Goal: Book appointment/travel/reservation

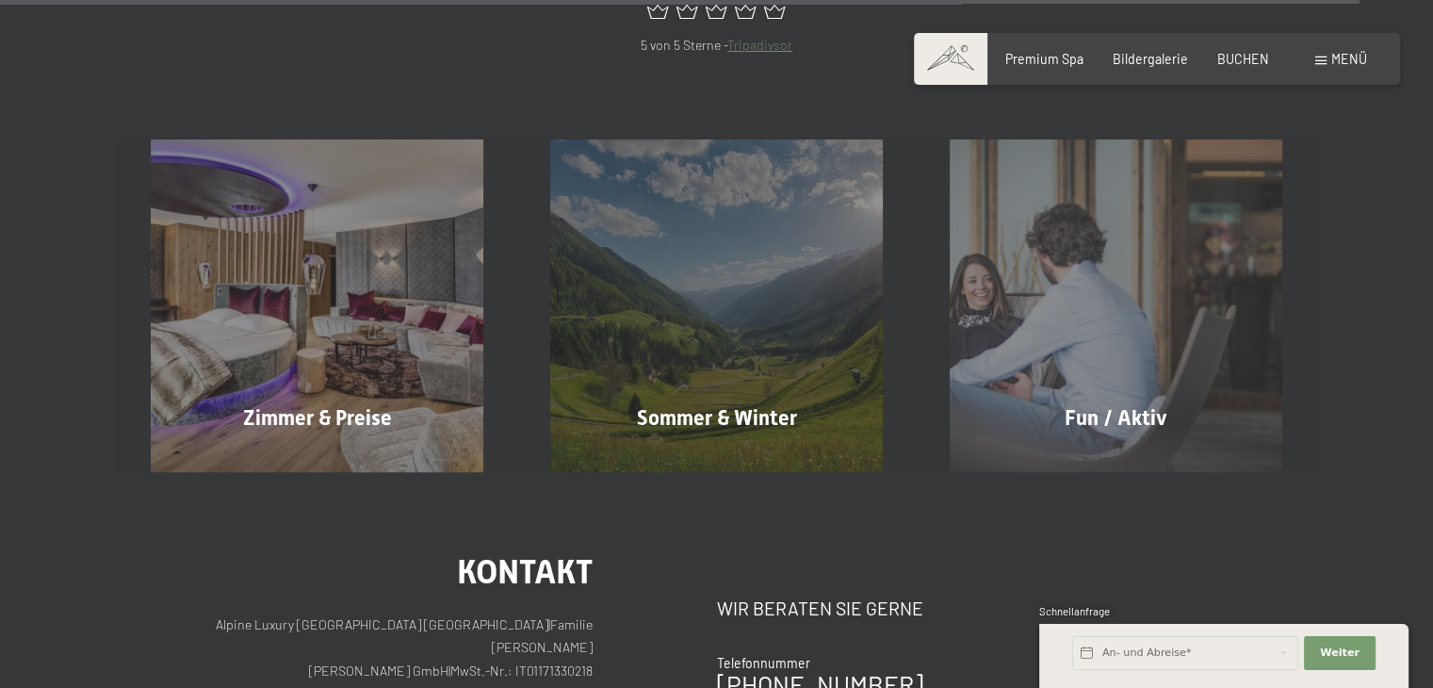
scroll to position [7651, 0]
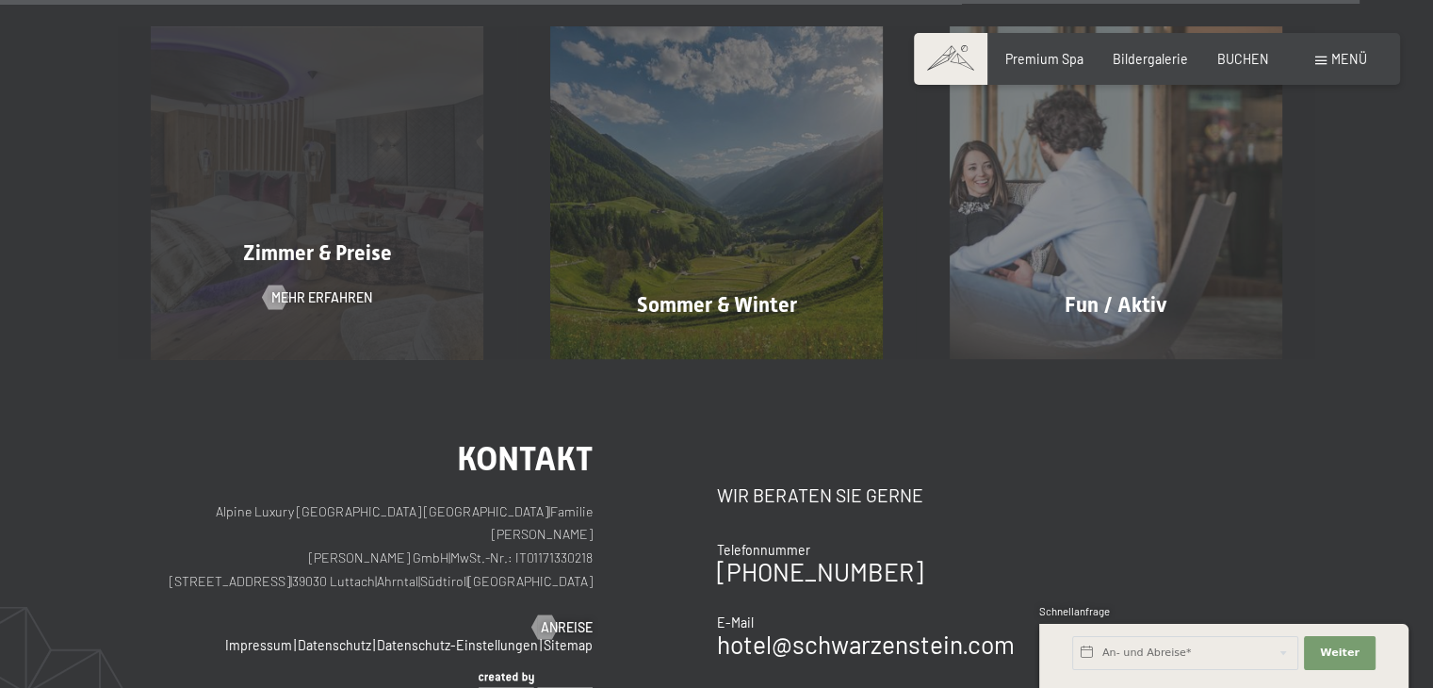
click at [384, 241] on span "Zimmer & Preise" at bounding box center [317, 253] width 149 height 24
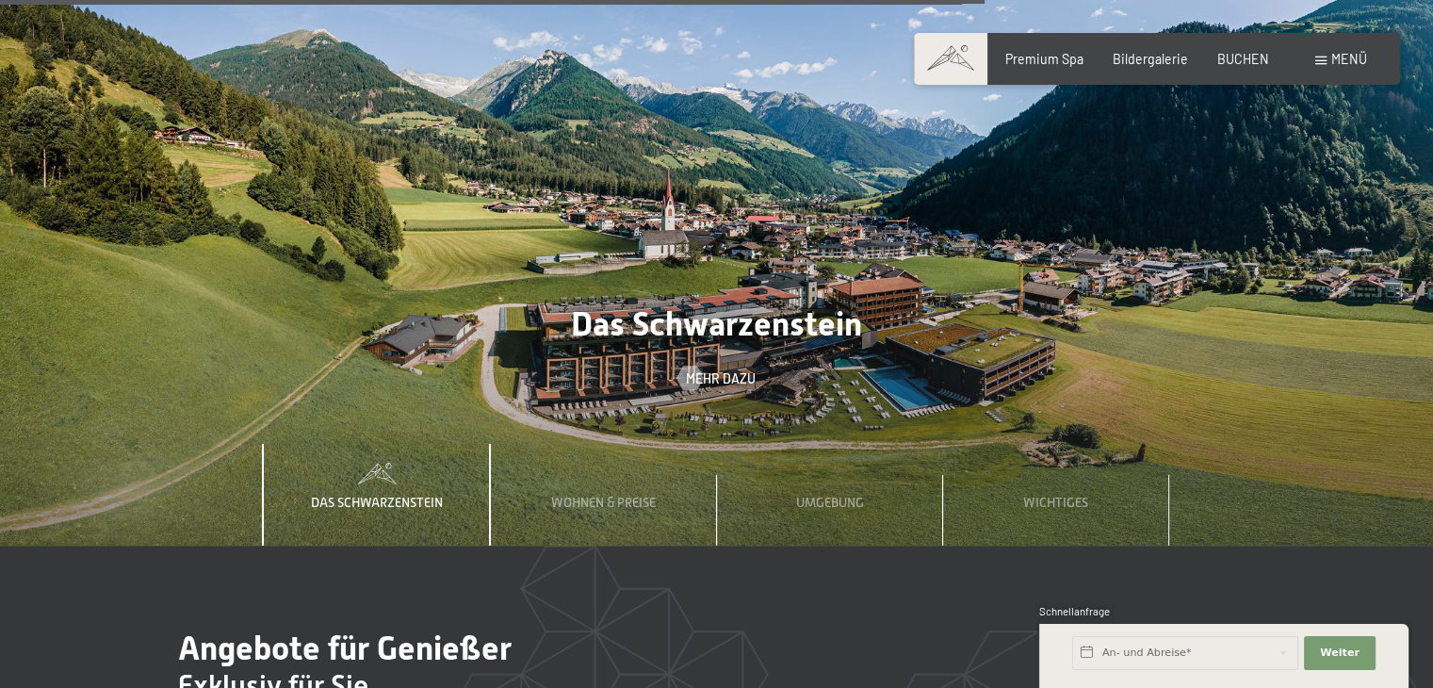
scroll to position [5386, 0]
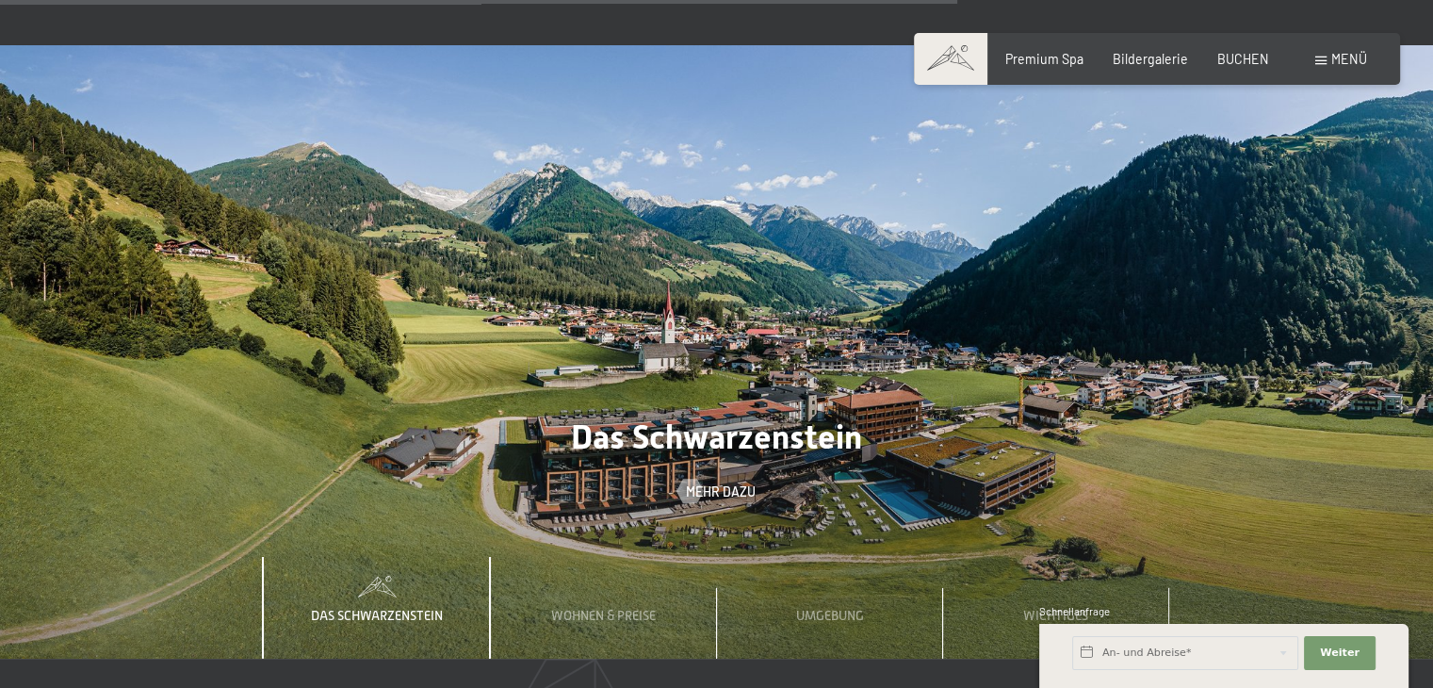
click at [1313, 59] on div "Buchen Anfragen Premium Spa Bildergalerie BUCHEN Menü DE IT EN Gutschein Bilder…" at bounding box center [1156, 59] width 419 height 19
click at [1359, 50] on div "Buchen Anfragen Premium Spa Bildergalerie BUCHEN Menü DE IT EN Gutschein Bilder…" at bounding box center [1156, 59] width 419 height 19
click at [1333, 50] on div "Buchen Anfragen Premium Spa Bildergalerie BUCHEN Menü DE IT EN Gutschein Bilder…" at bounding box center [1156, 59] width 419 height 19
click at [1321, 57] on span at bounding box center [1320, 61] width 11 height 8
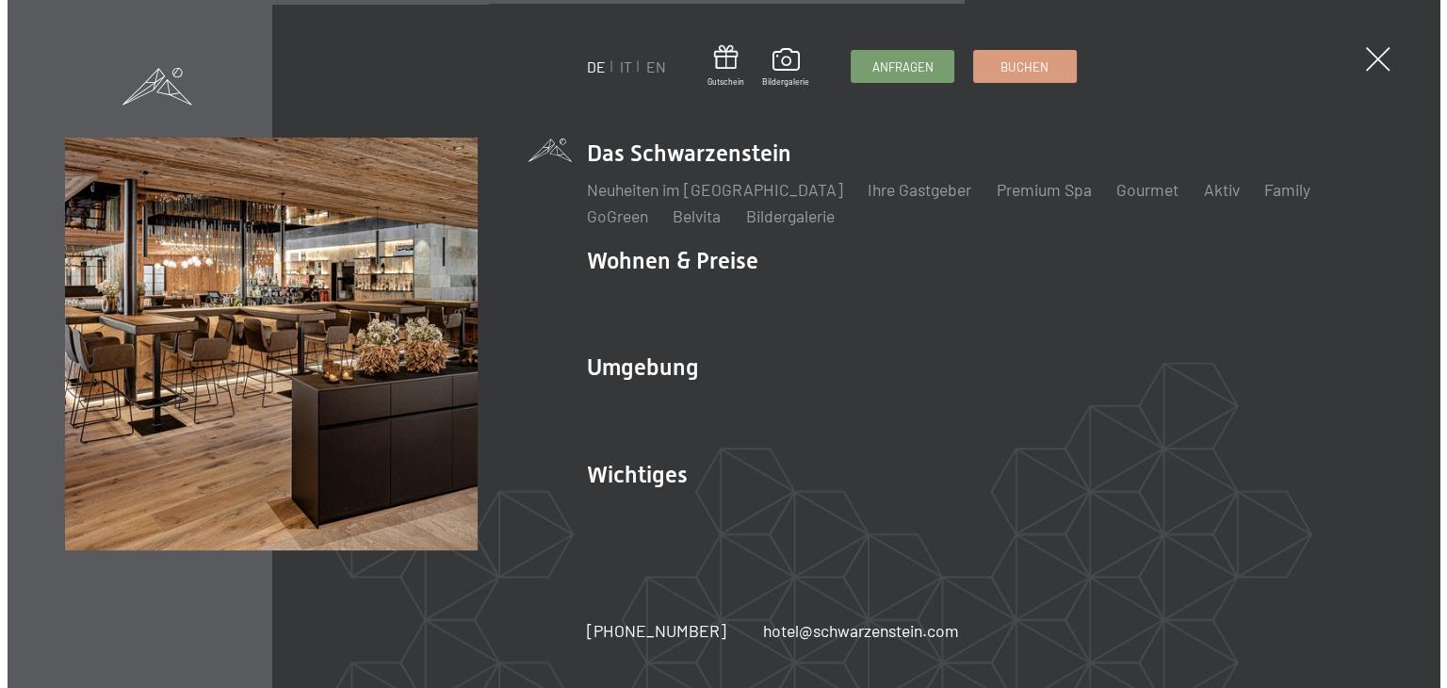
scroll to position [5417, 0]
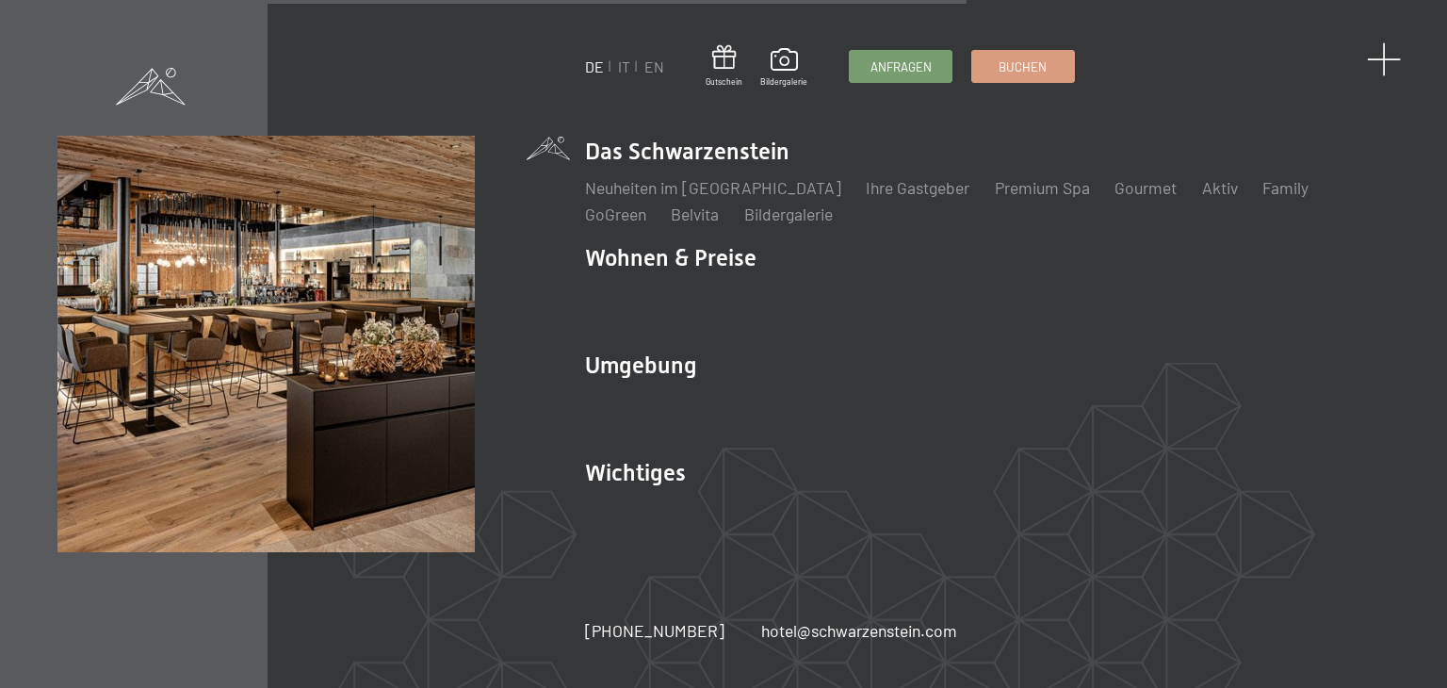
click at [1389, 72] on div at bounding box center [1385, 60] width 35 height 35
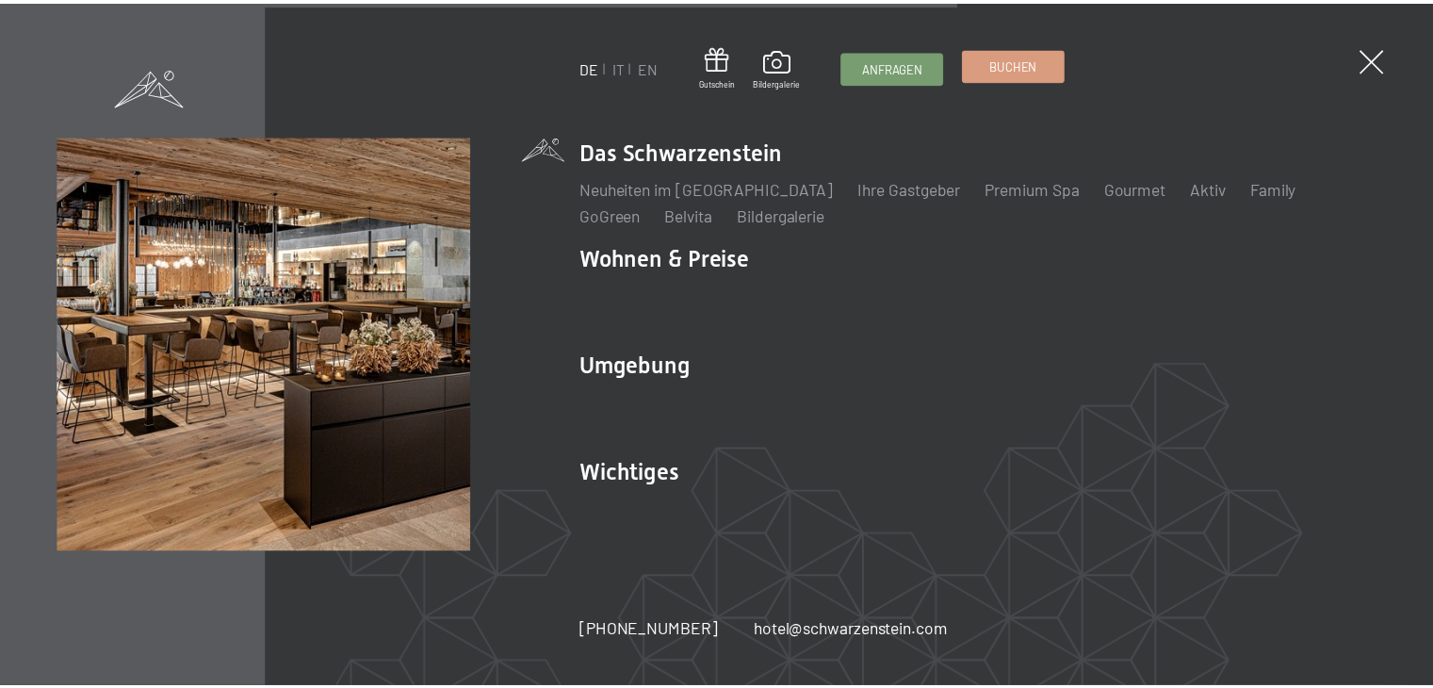
scroll to position [5386, 0]
